Goal: Ask a question: Seek information or help from site administrators or community

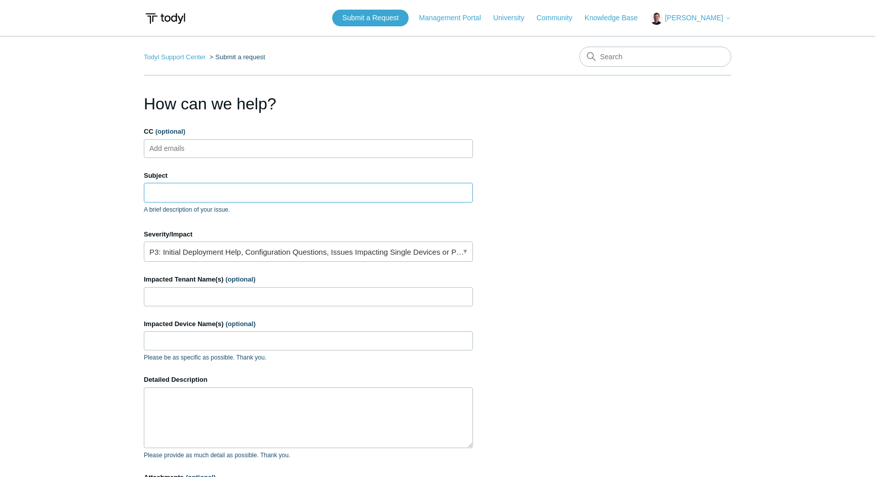
click at [194, 192] on input "Subject" at bounding box center [308, 192] width 329 height 19
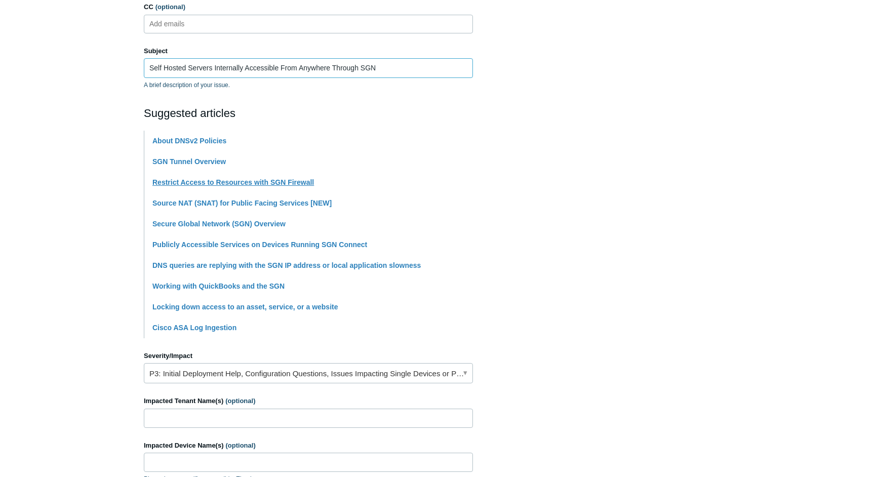
scroll to position [145, 0]
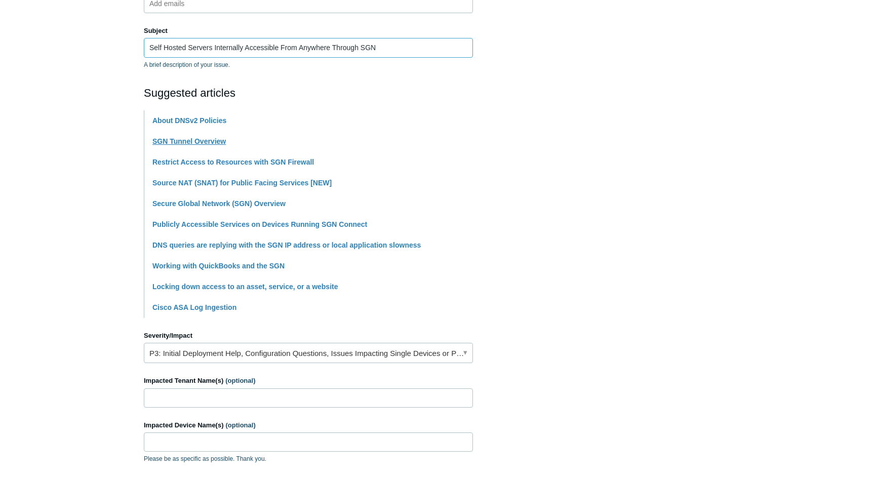
type input "Self Hosted Servers Internally Accessible From Anywhere Through SGN"
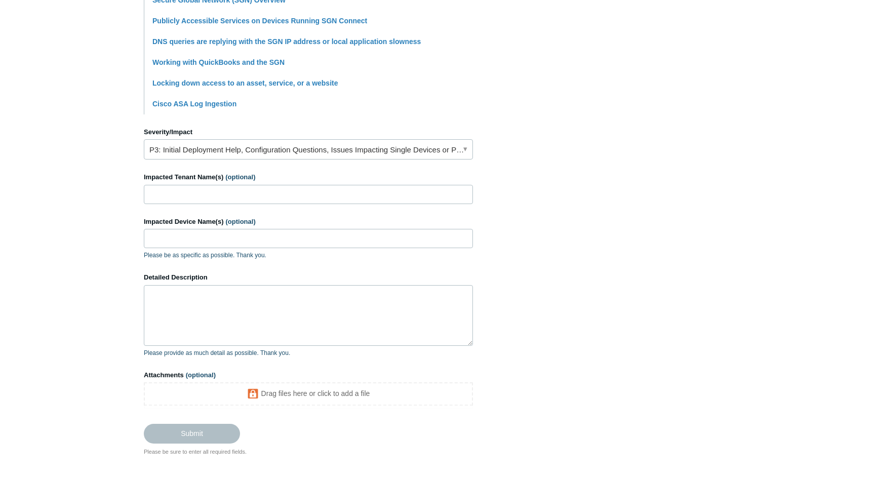
scroll to position [356, 0]
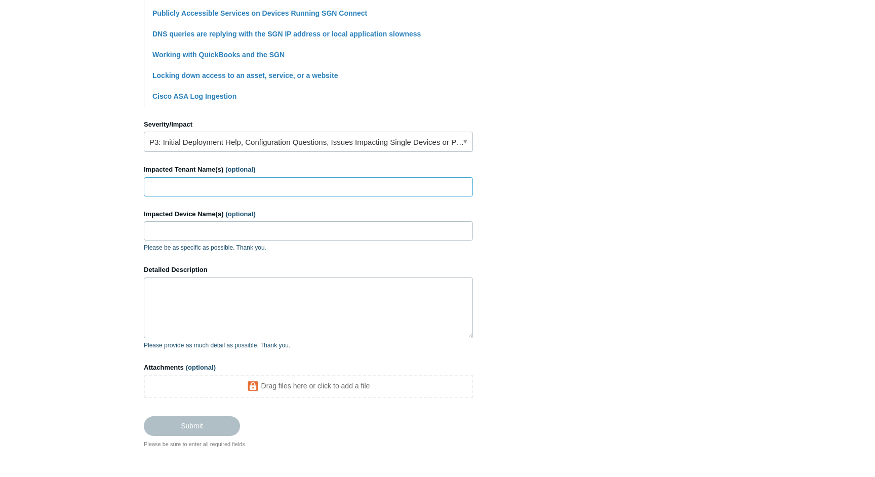
click at [189, 183] on input "Impacted Tenant Name(s) (optional)" at bounding box center [308, 186] width 329 height 19
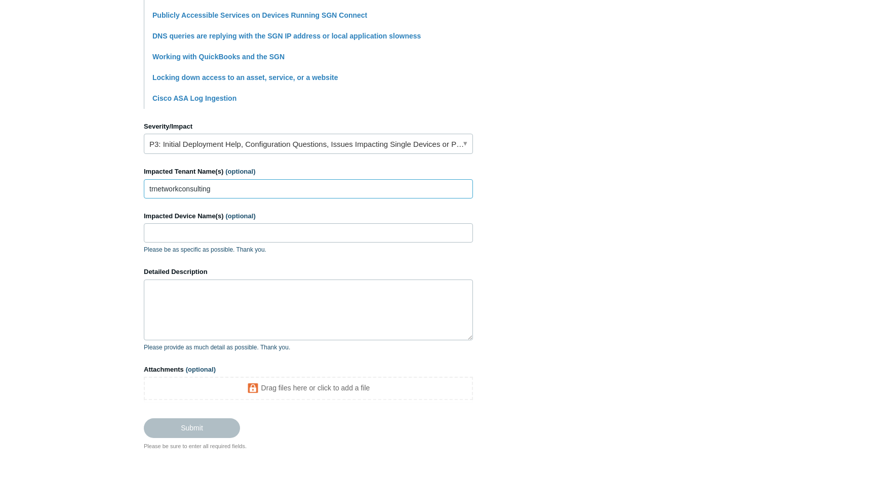
type input "trnetworkconsulting"
click at [222, 288] on textarea "Detailed Description" at bounding box center [308, 310] width 329 height 61
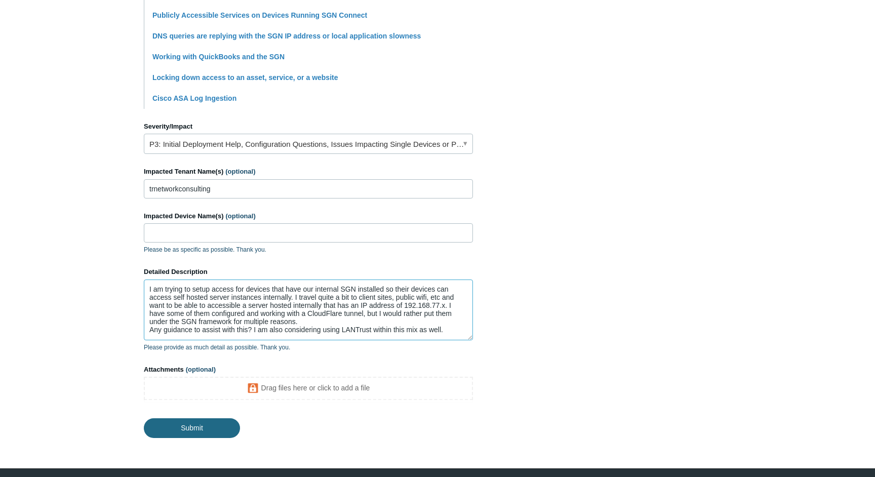
type textarea "I am trying to setup access for devices that have our internal SGN installed so…"
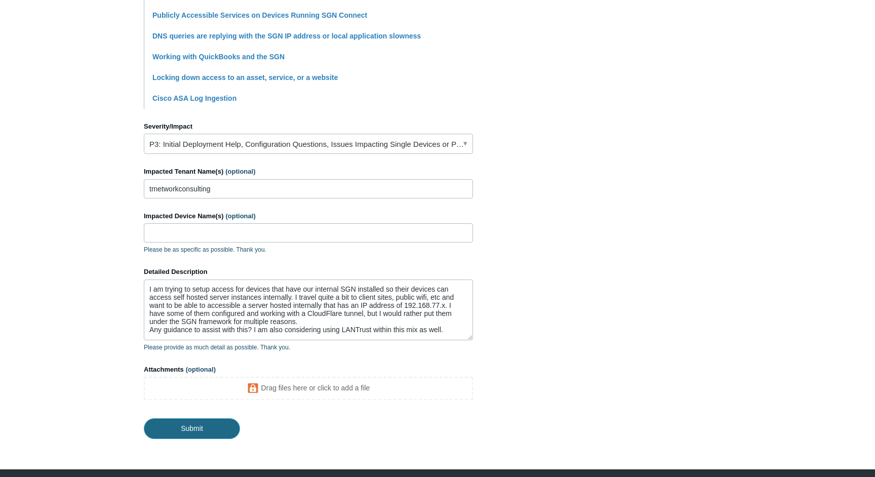
click at [206, 428] on input "Submit" at bounding box center [192, 428] width 96 height 20
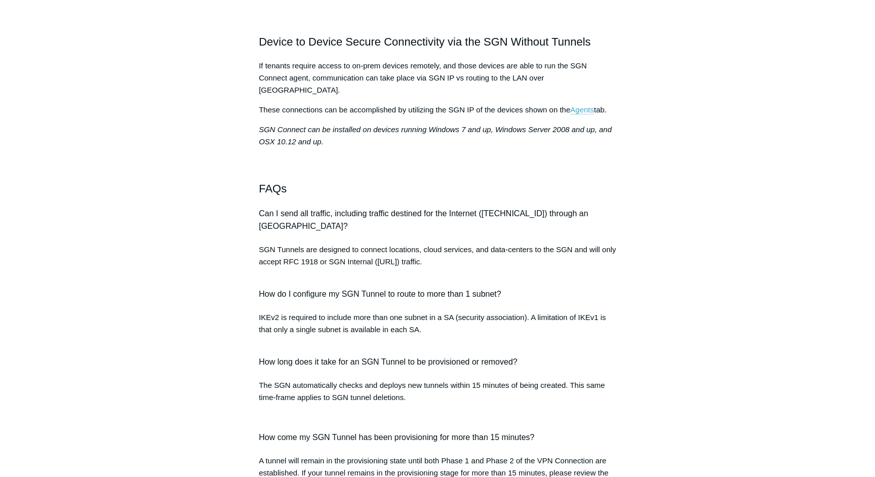
scroll to position [767, 0]
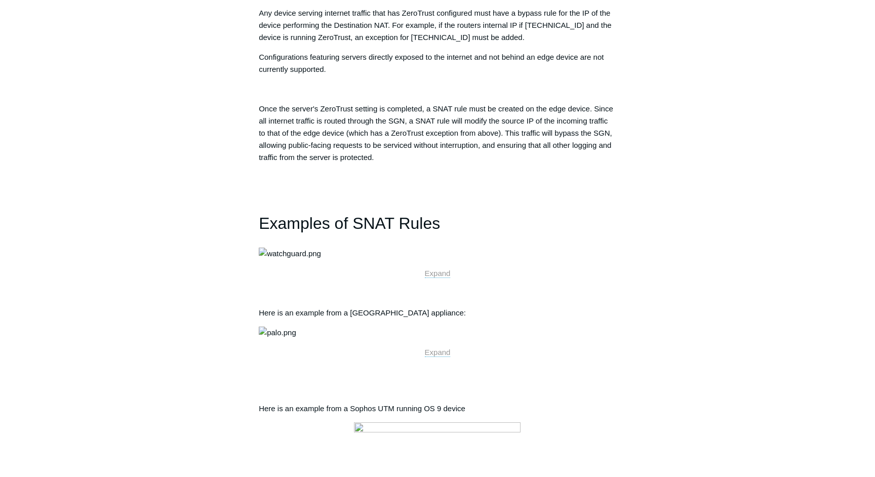
scroll to position [813, 0]
